Goal: Task Accomplishment & Management: Use online tool/utility

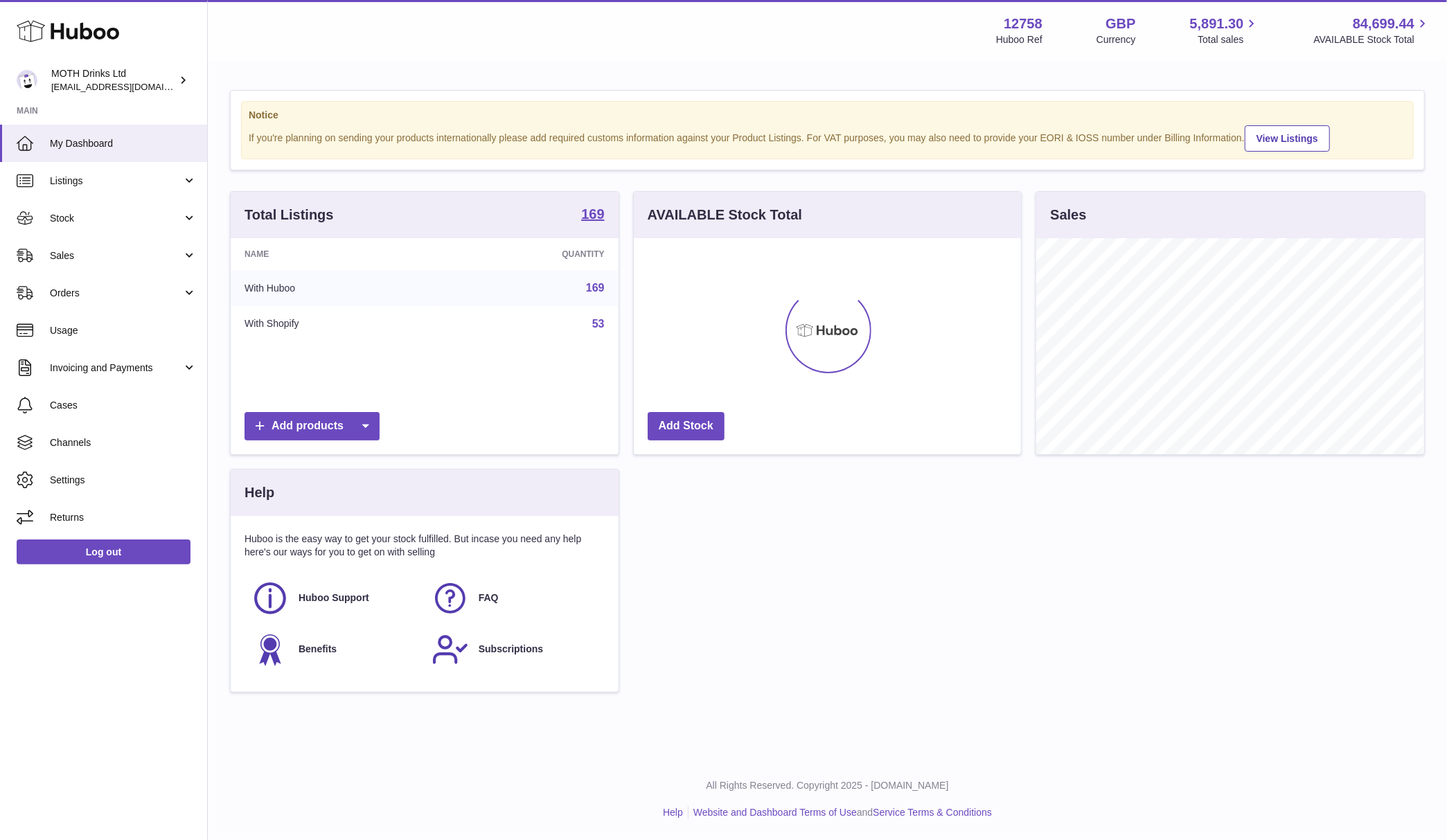
scroll to position [216, 388]
click at [118, 245] on link "Sales" at bounding box center [104, 255] width 207 height 37
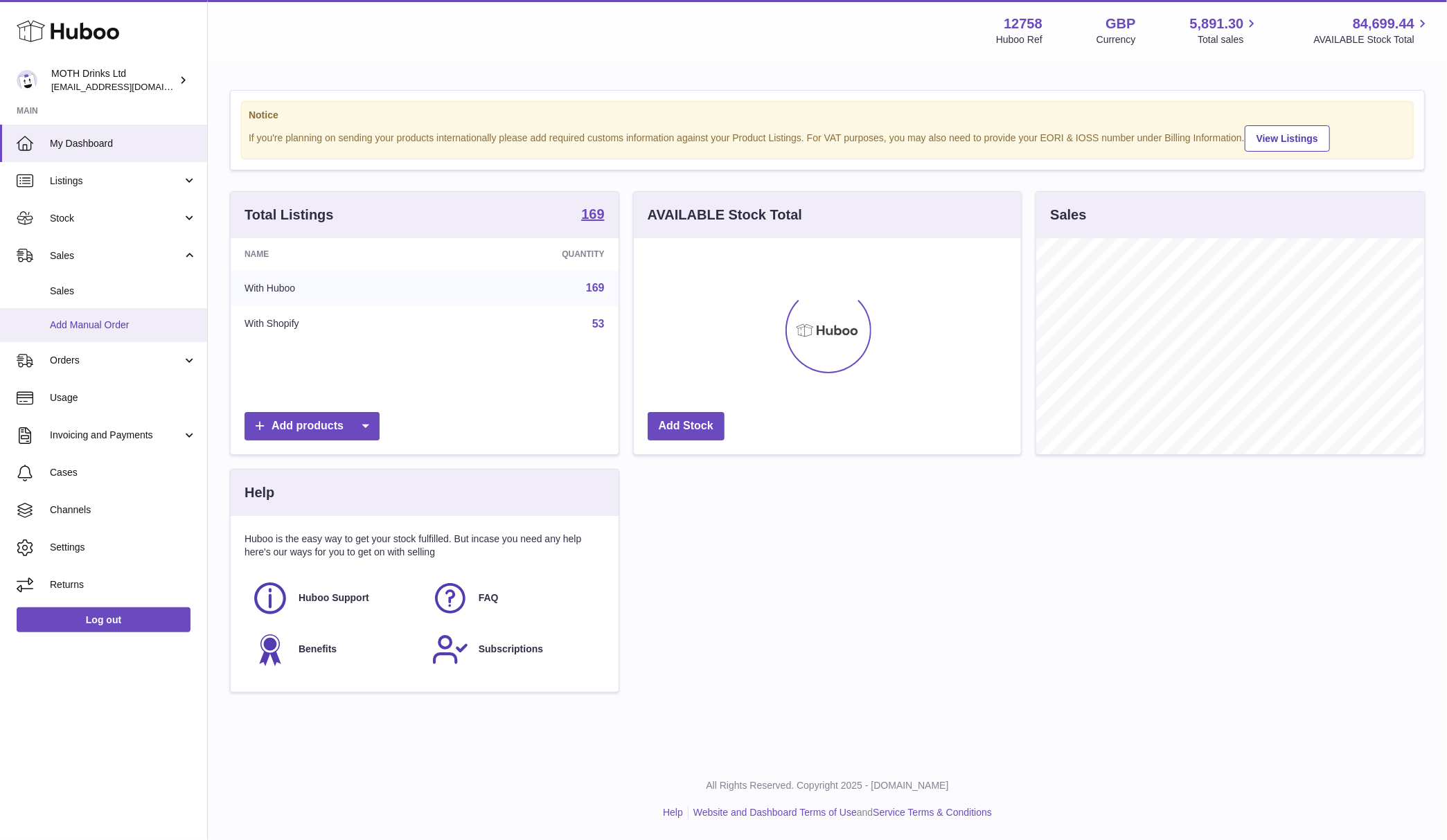
click at [99, 315] on link "Add Manual Order" at bounding box center [104, 325] width 207 height 34
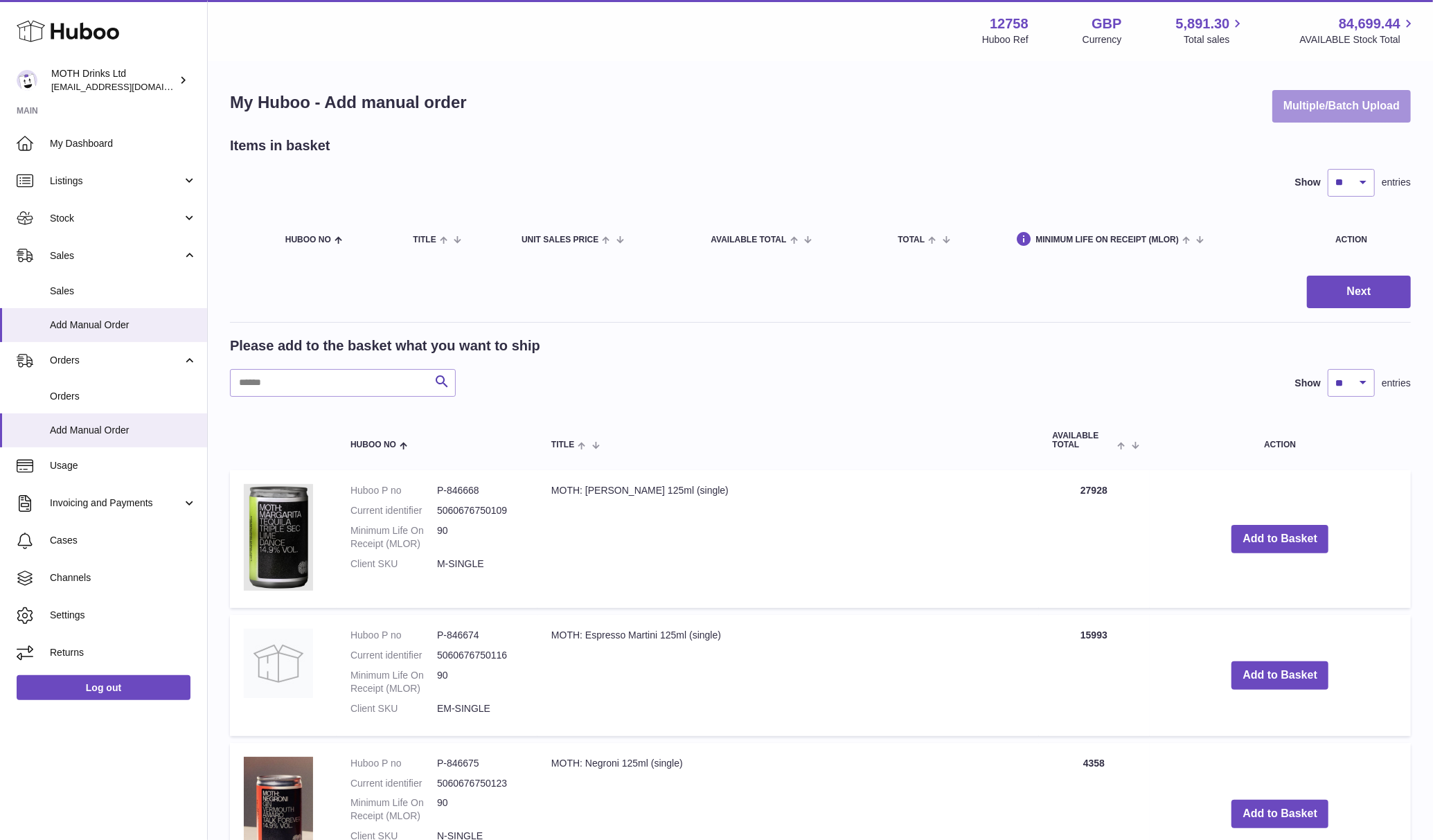
click at [1333, 101] on button "Multiple/Batch Upload" at bounding box center [1342, 106] width 138 height 33
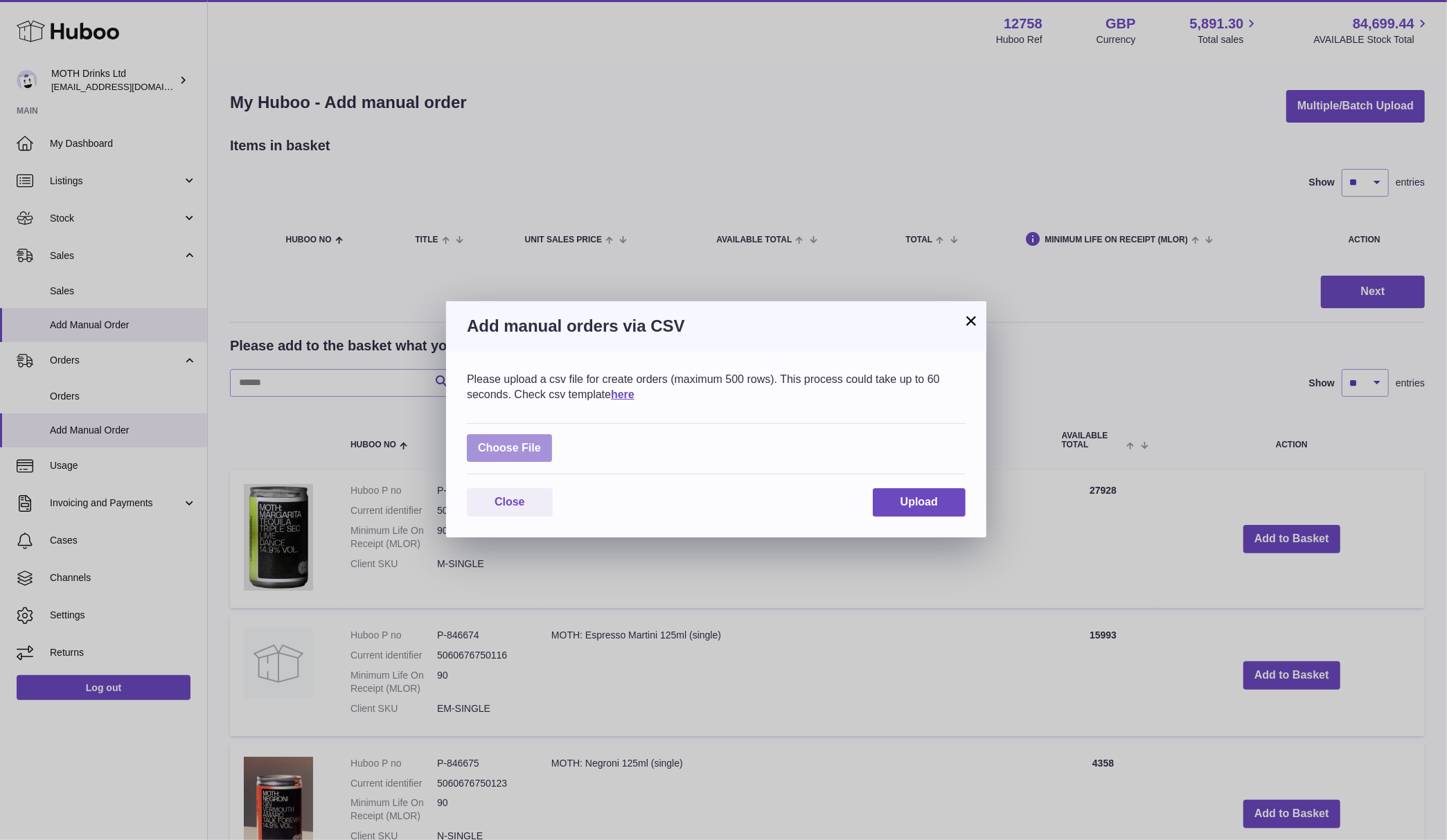
click at [516, 443] on label at bounding box center [509, 448] width 85 height 29
click at [541, 442] on input "file" at bounding box center [541, 441] width 1 height 1
type input "**********"
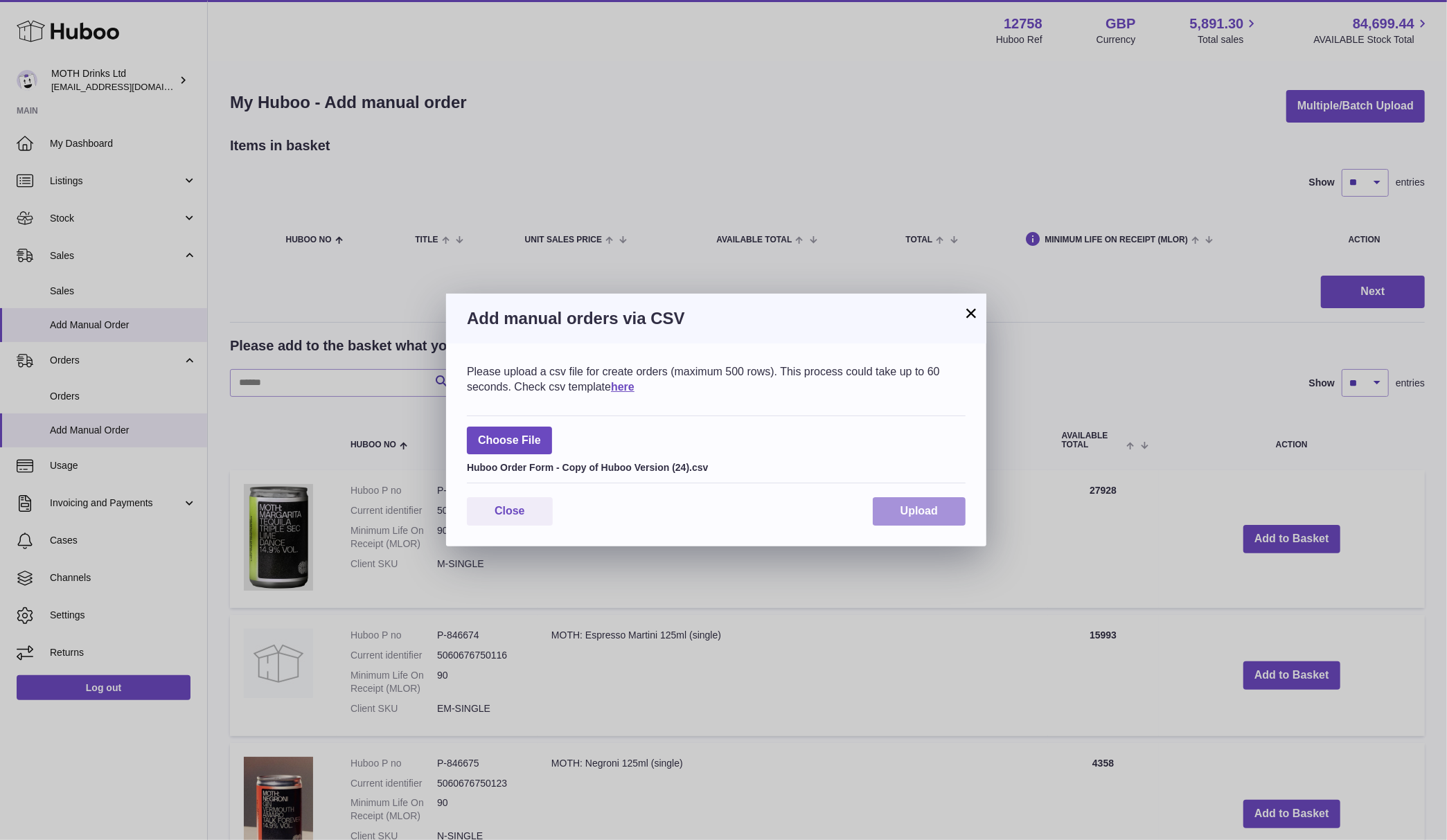
click at [924, 508] on span "Upload" at bounding box center [919, 510] width 37 height 11
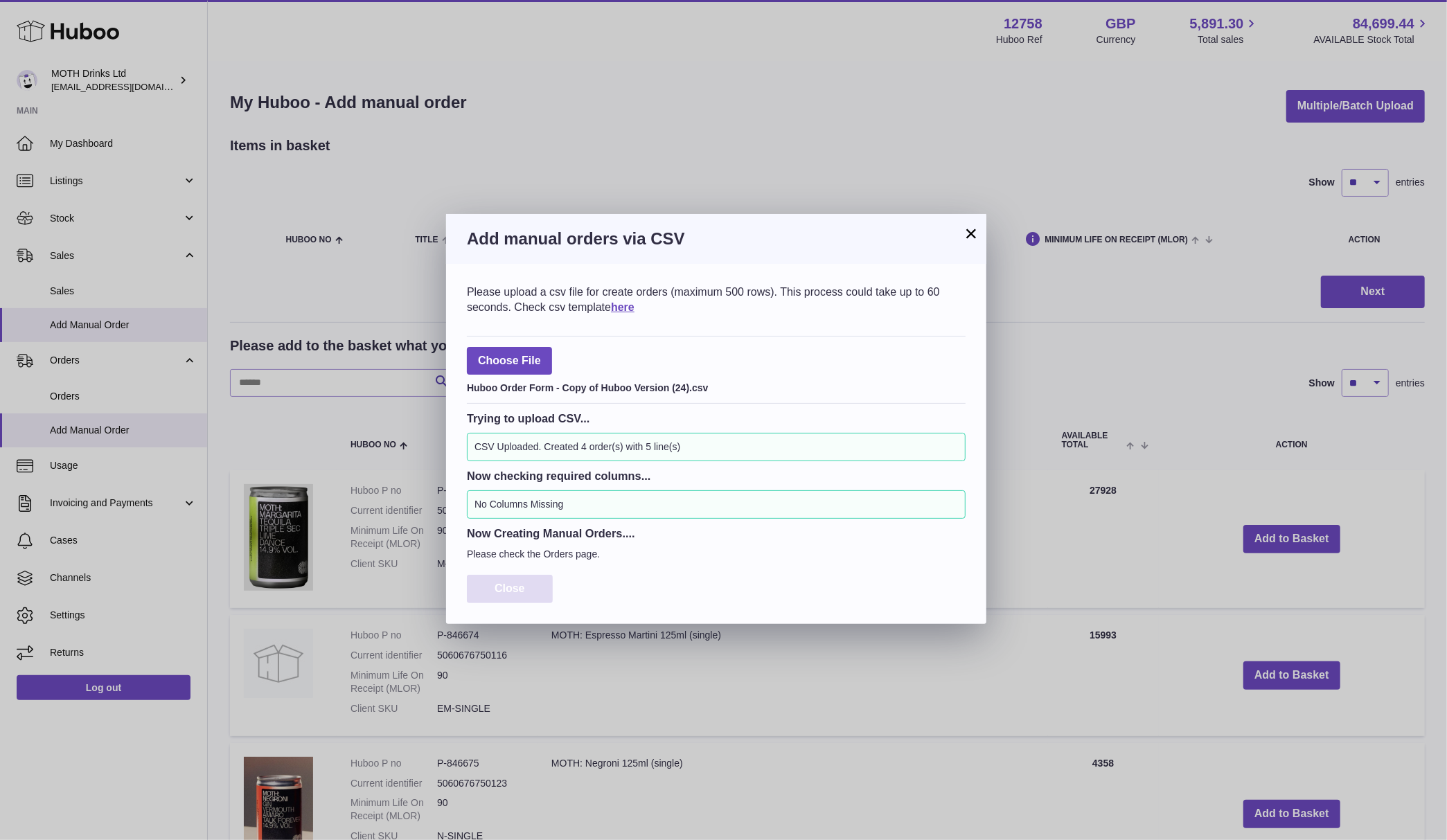
click at [542, 587] on button "Close" at bounding box center [510, 589] width 86 height 29
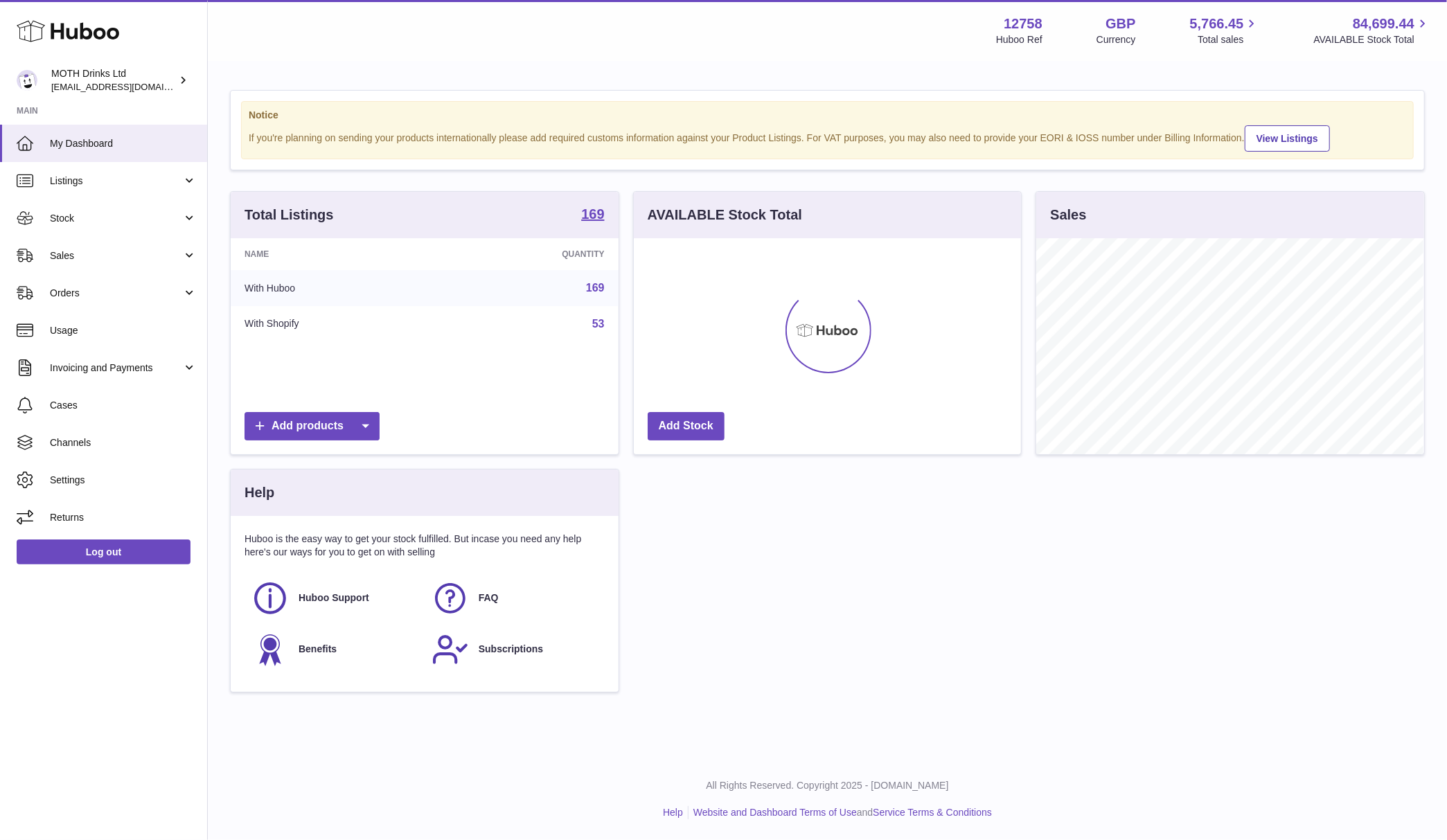
scroll to position [216, 388]
click at [120, 261] on span "Sales" at bounding box center [116, 255] width 132 height 13
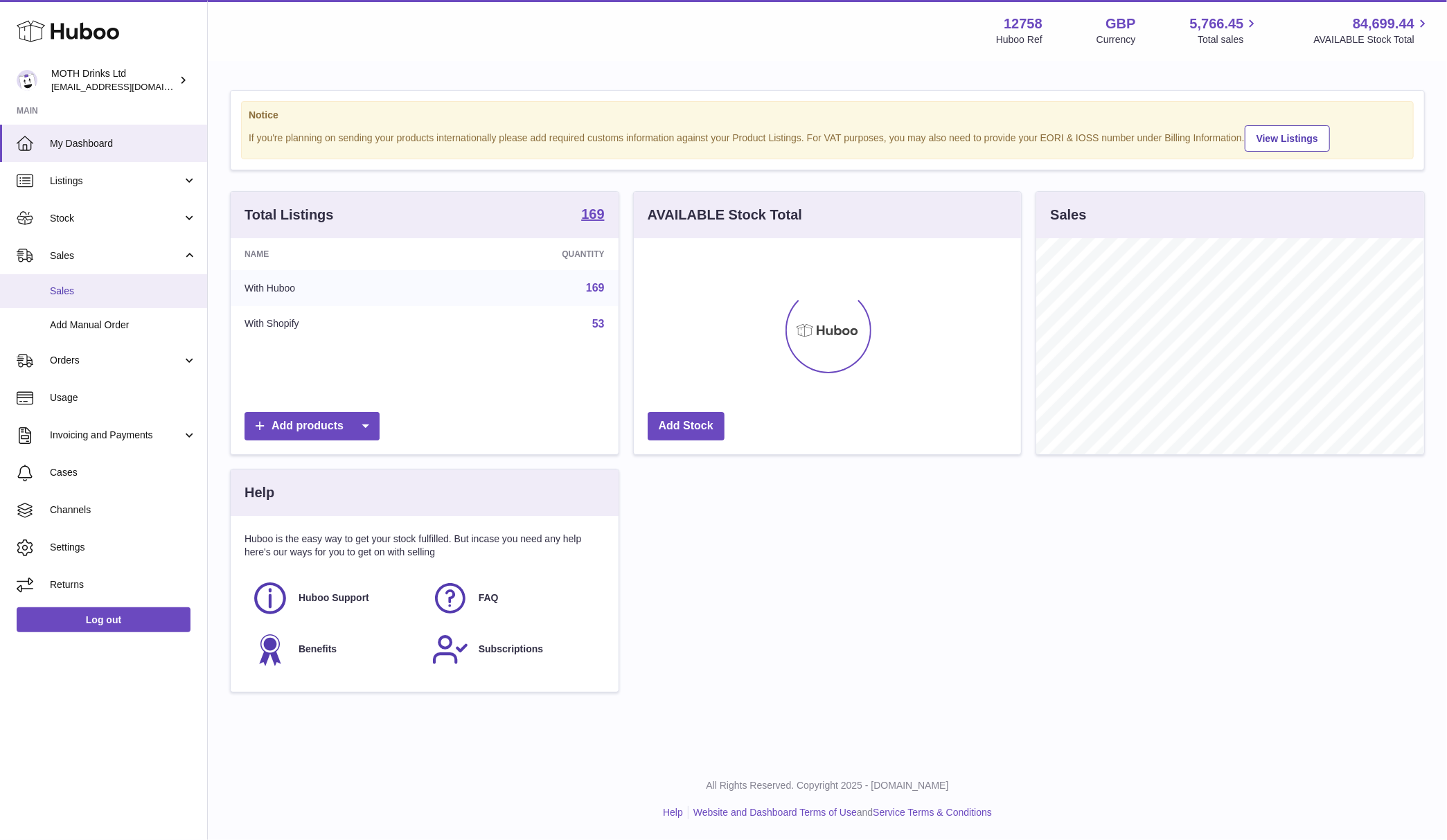
click at [123, 293] on span "Sales" at bounding box center [123, 291] width 147 height 13
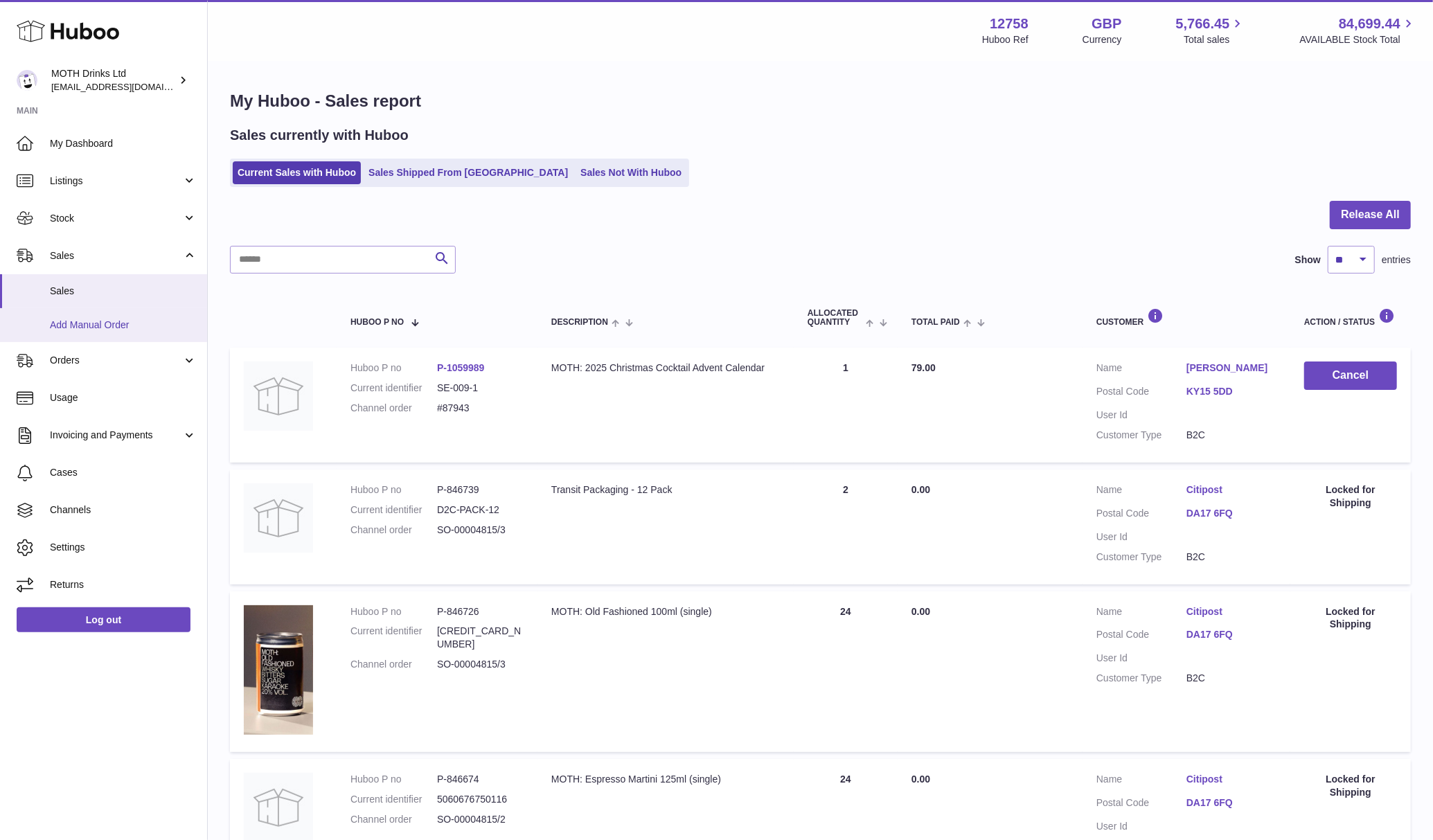
click at [101, 336] on link "Add Manual Order" at bounding box center [103, 325] width 207 height 34
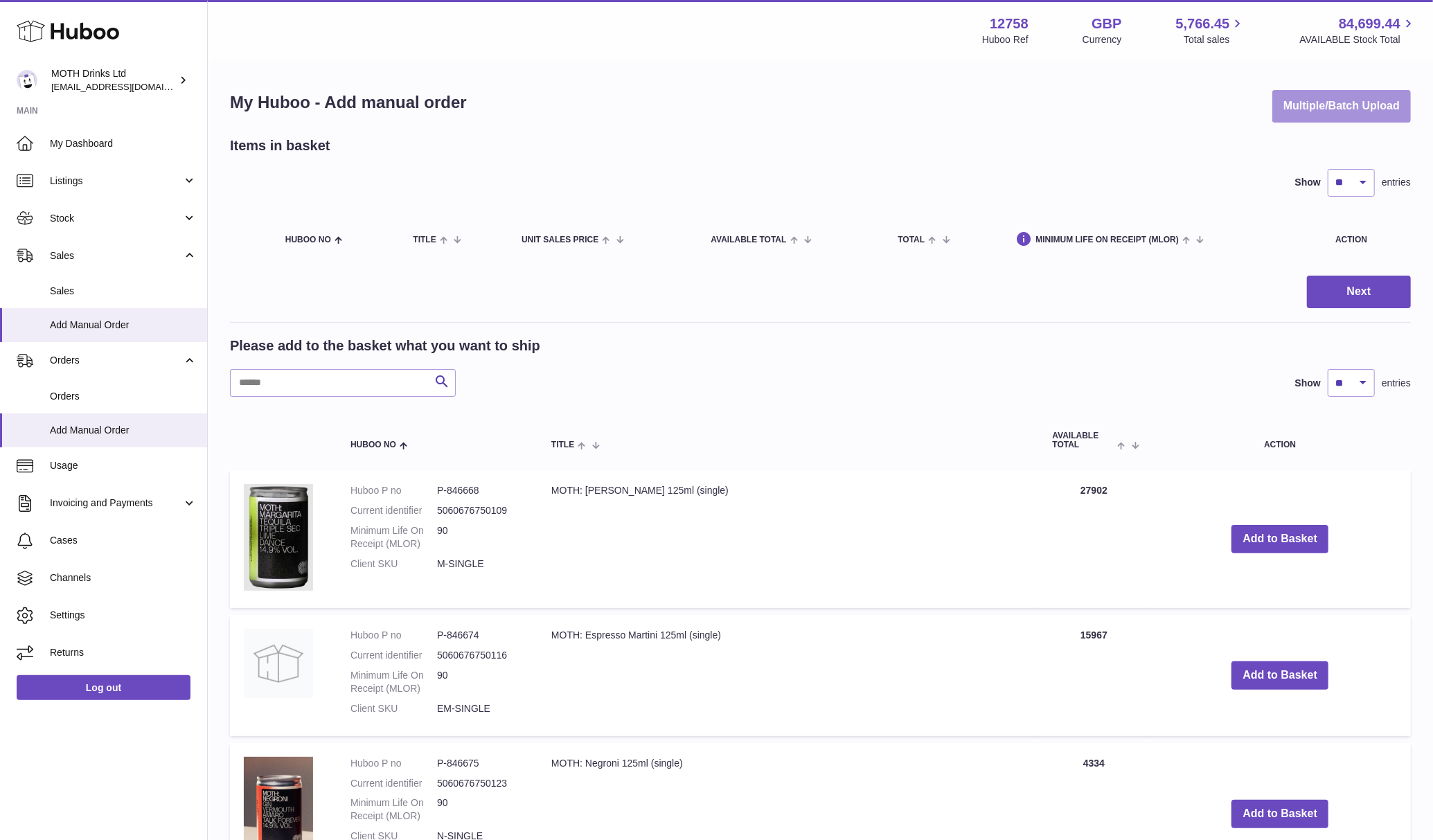
click at [1341, 115] on button "Multiple/Batch Upload" at bounding box center [1342, 106] width 138 height 33
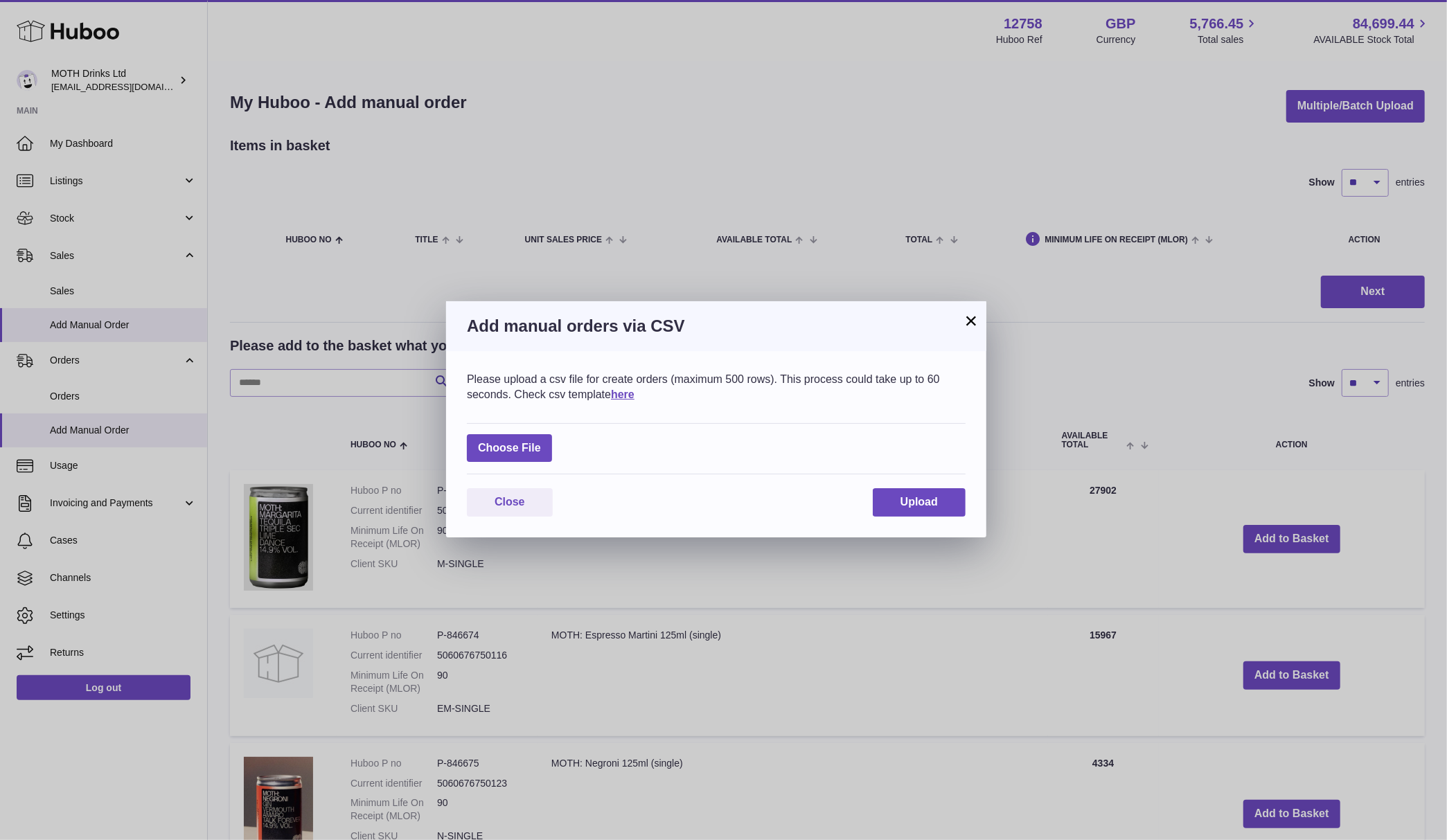
click at [555, 449] on div "Choose File" at bounding box center [716, 449] width 499 height 52
click at [543, 452] on label at bounding box center [509, 448] width 85 height 29
click at [542, 442] on input "file" at bounding box center [541, 441] width 1 height 1
type input "**********"
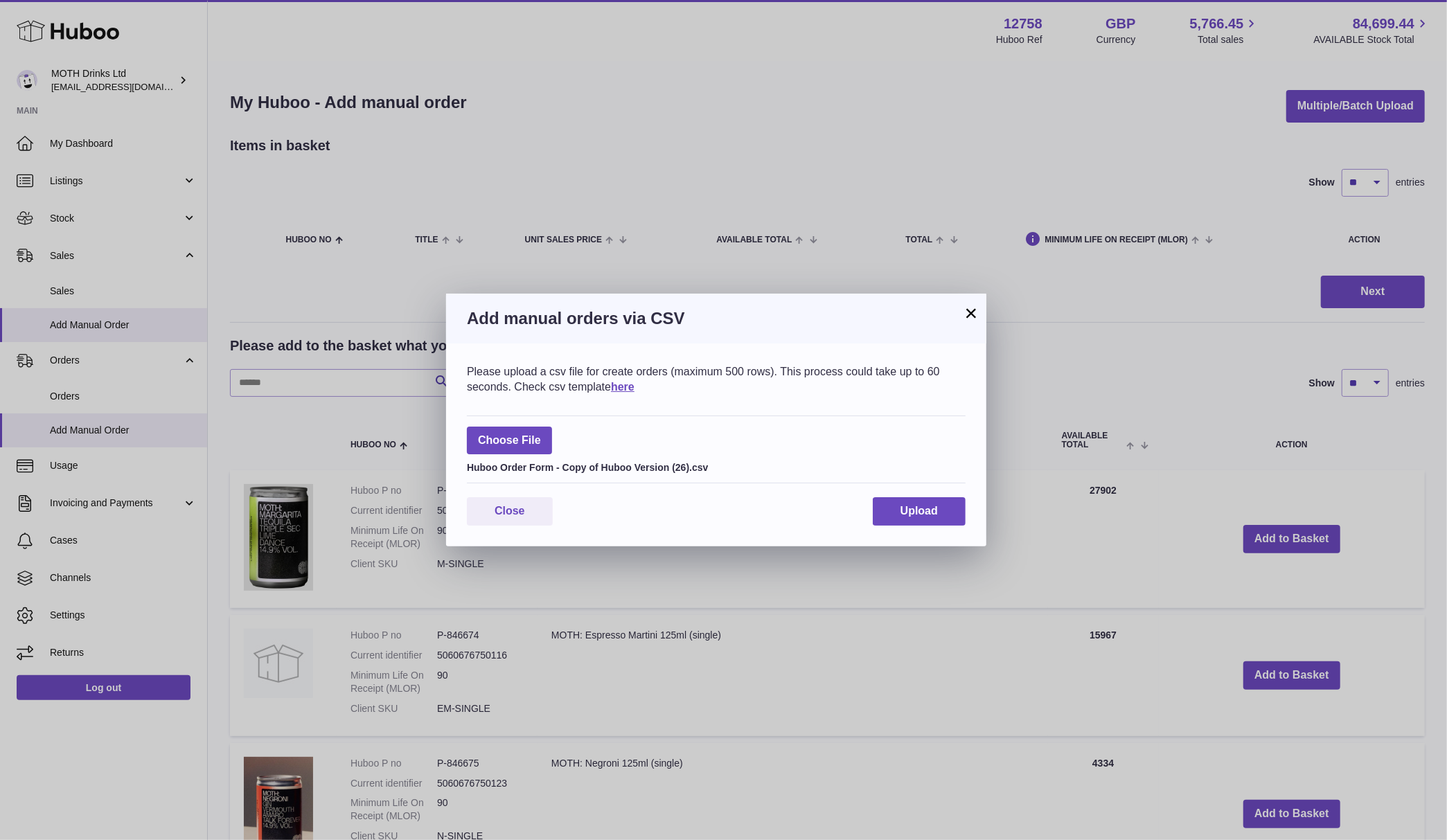
click at [887, 496] on div "Please upload a csv file for create orders (maximum 500 rows). This process cou…" at bounding box center [716, 445] width 540 height 203
click at [890, 505] on button "Upload" at bounding box center [919, 512] width 93 height 29
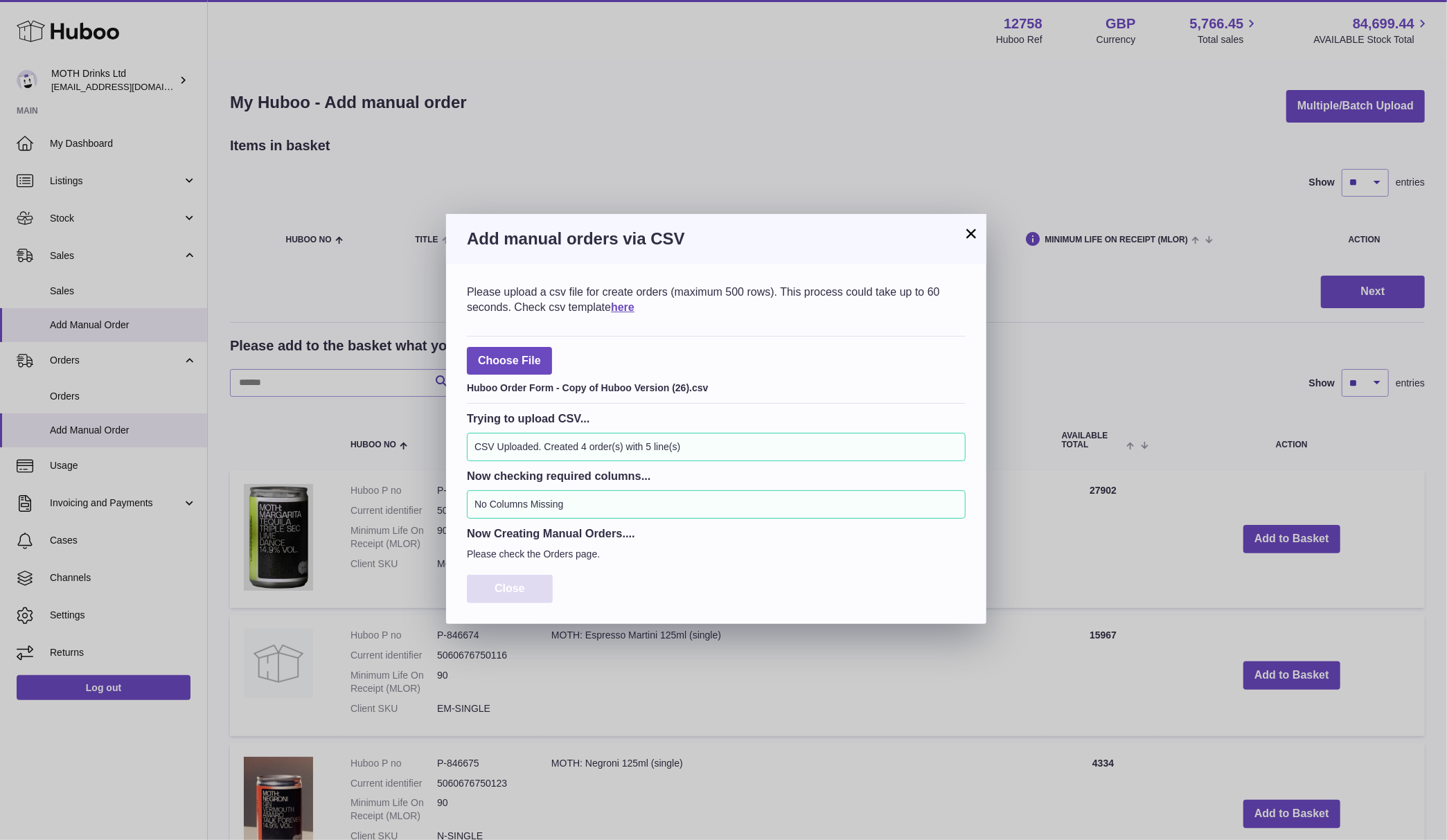
click at [514, 593] on span "Close" at bounding box center [510, 588] width 31 height 11
